Goal: Information Seeking & Learning: Check status

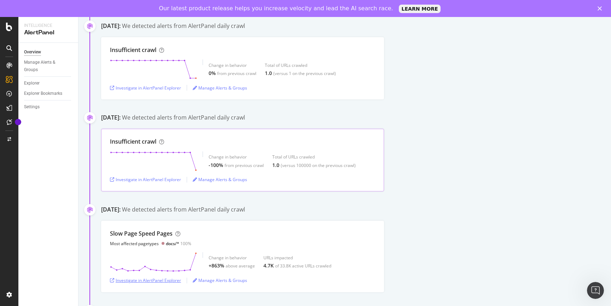
scroll to position [411, 0]
click at [302, 169] on div "(versus 100000 on the previous crawl)" at bounding box center [318, 167] width 75 height 6
copy div "100000"
click at [310, 176] on div "Insufficient crawl Change in behavior -100% from previous crawl Total of URLs c…" at bounding box center [242, 161] width 283 height 63
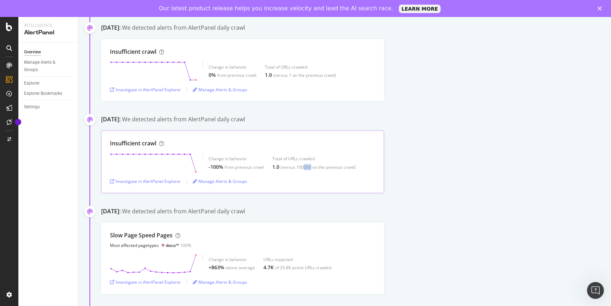
drag, startPoint x: 310, startPoint y: 168, endPoint x: 304, endPoint y: 168, distance: 5.7
click at [302, 168] on div "(versus 100000 on the previous crawl)" at bounding box center [318, 167] width 75 height 6
click at [320, 185] on div "Insufficient crawl Change in behavior -100% from previous crawl Total of URLs c…" at bounding box center [242, 161] width 283 height 63
drag, startPoint x: 272, startPoint y: 166, endPoint x: 360, endPoint y: 167, distance: 88.7
click at [360, 167] on div "Change in behavior -100% from previous crawl Total of URLs crawled 1.0 (versus …" at bounding box center [242, 163] width 265 height 20
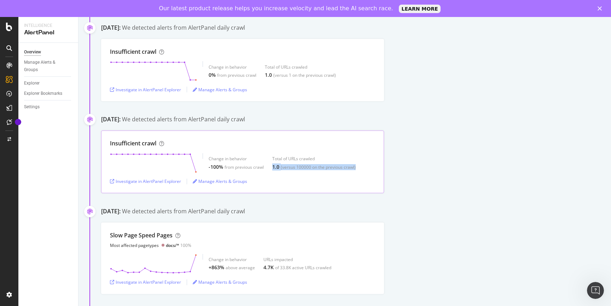
copy div "1.0 (versus 100000 on the previous crawl)"
